Goal: Browse casually

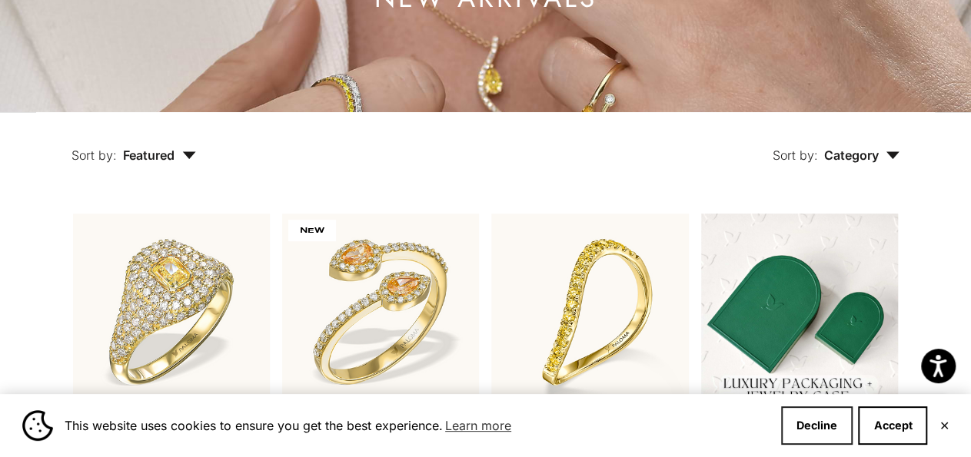
click at [815, 422] on button "Decline" at bounding box center [816, 426] width 71 height 38
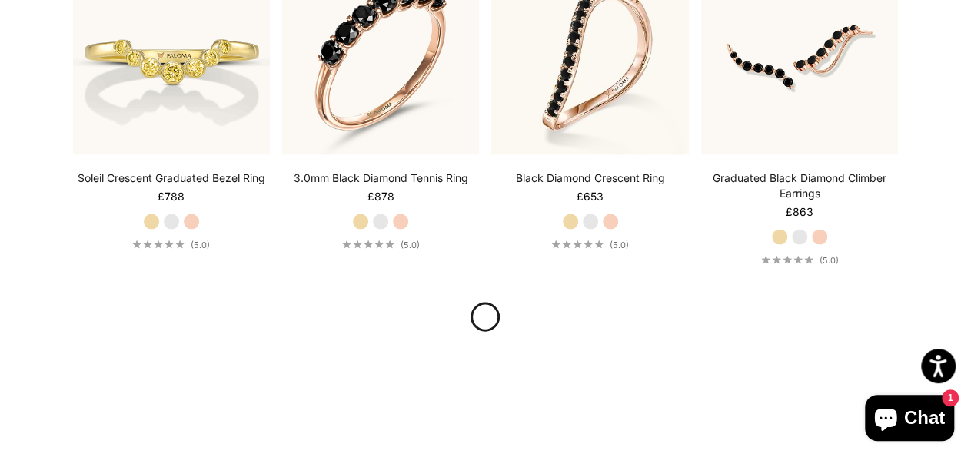
scroll to position [1559, 0]
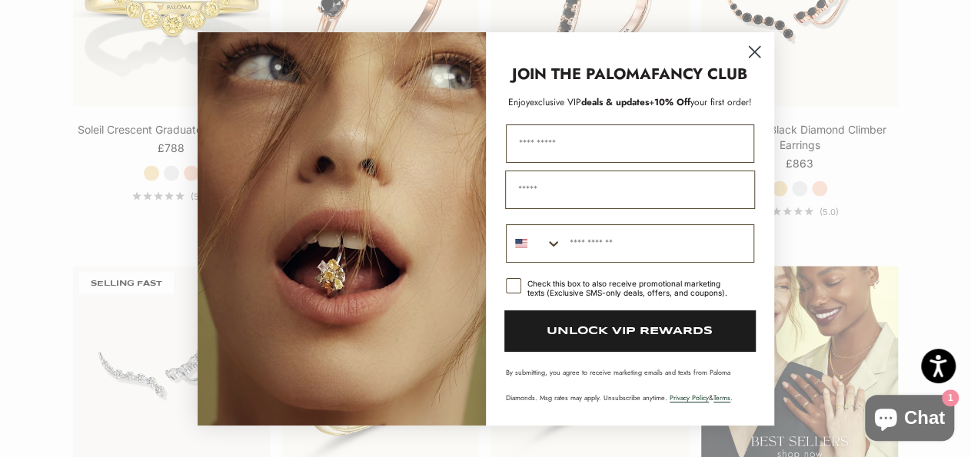
click at [752, 52] on circle "Close dialog" at bounding box center [753, 50] width 25 height 25
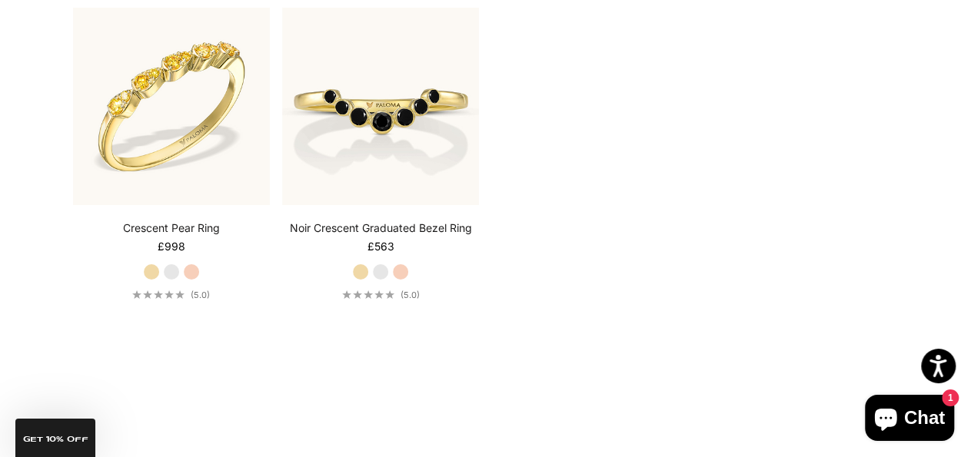
scroll to position [2558, 0]
